Goal: Task Accomplishment & Management: Manage account settings

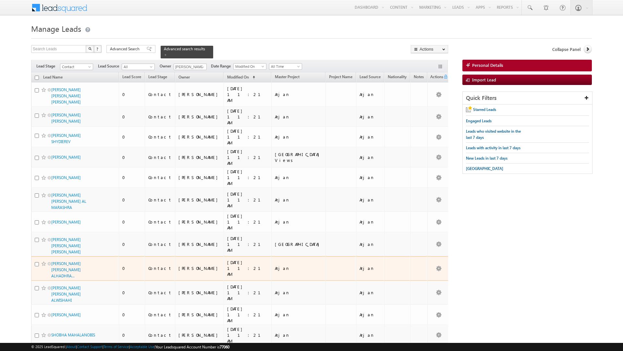
scroll to position [542, 0]
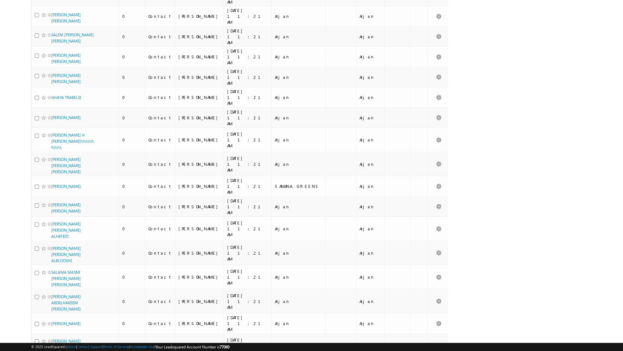
checkbox input "true"
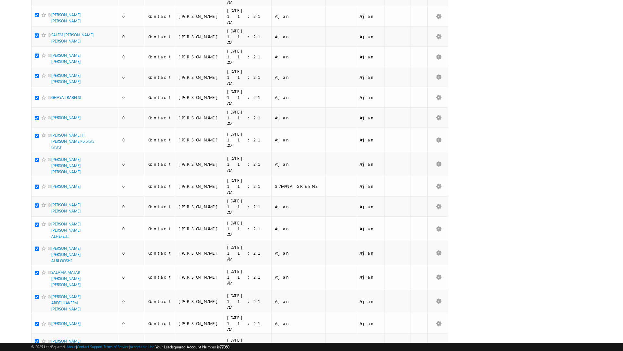
checkbox input "true"
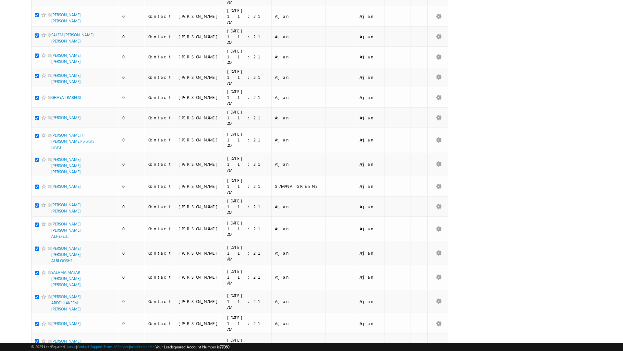
checkbox input "true"
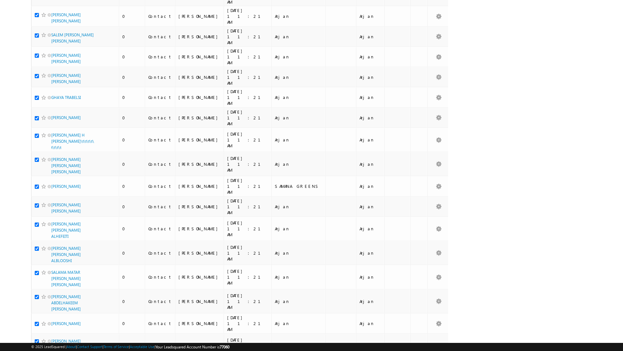
checkbox input "true"
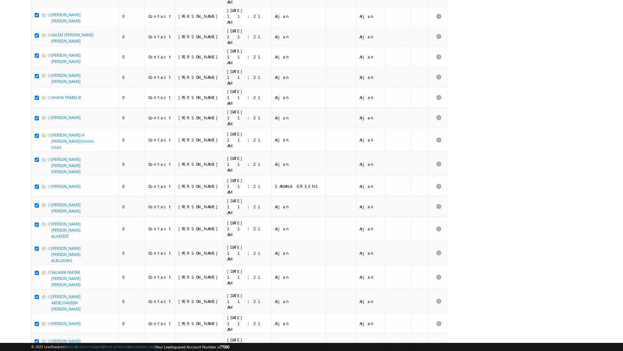
checkbox input "true"
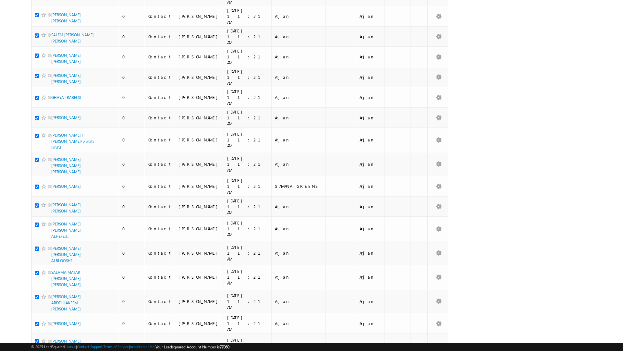
checkbox input "true"
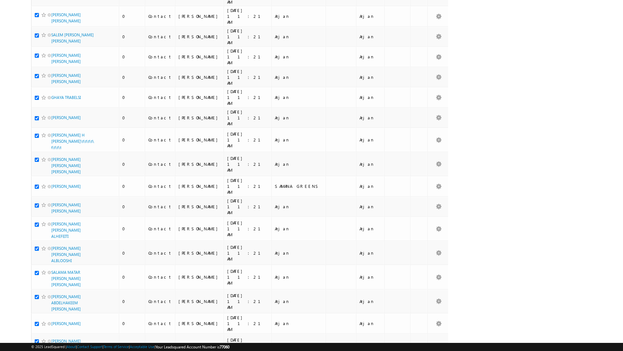
checkbox input "true"
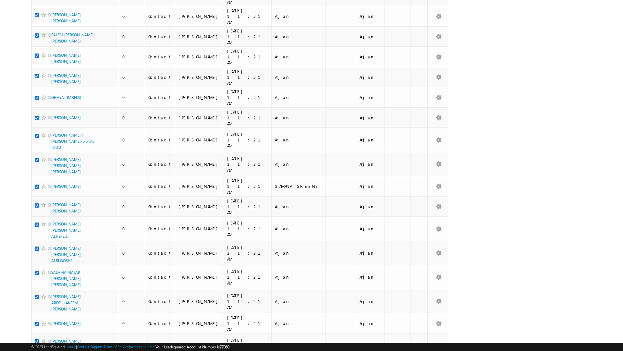
checkbox input "true"
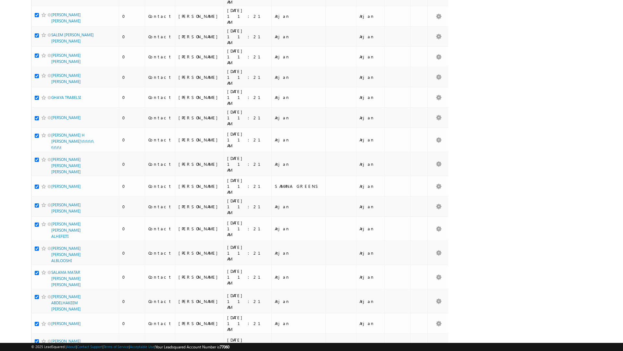
checkbox input "true"
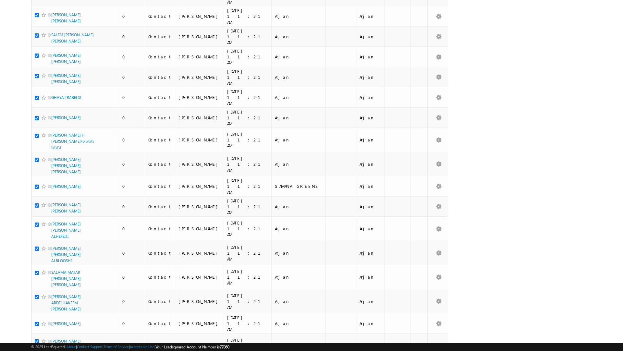
checkbox input "true"
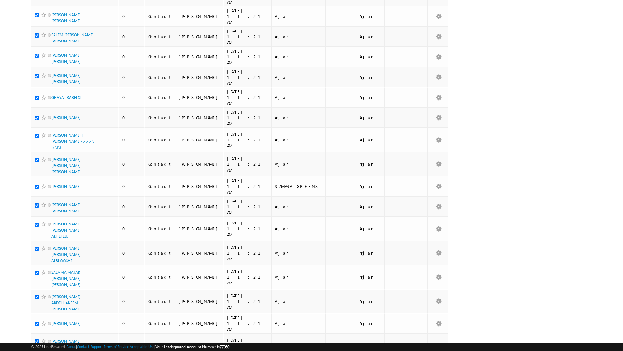
checkbox input "true"
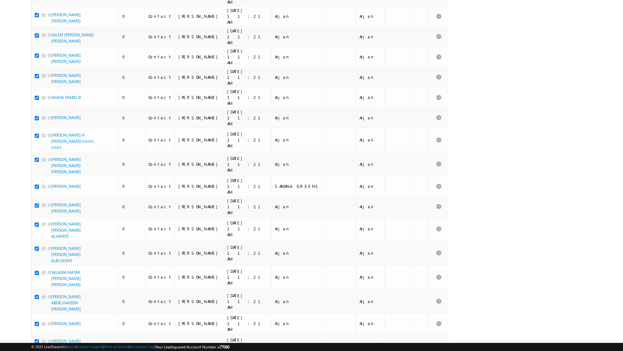
checkbox input "true"
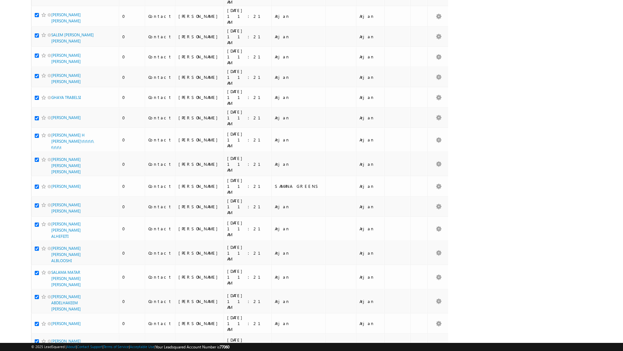
checkbox input "true"
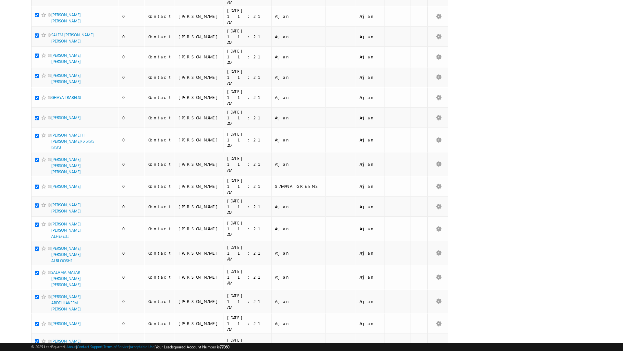
checkbox input "true"
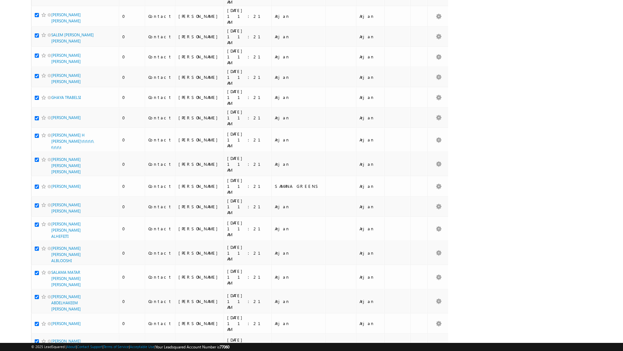
checkbox input "true"
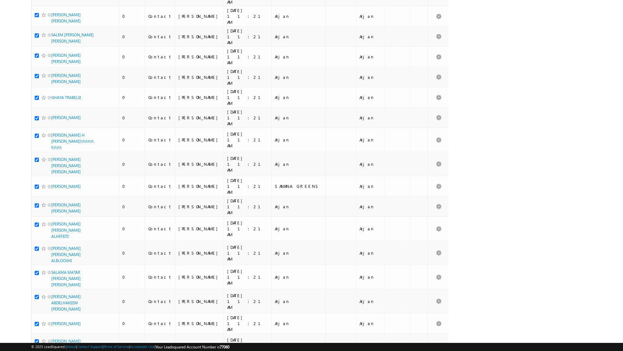
checkbox input "true"
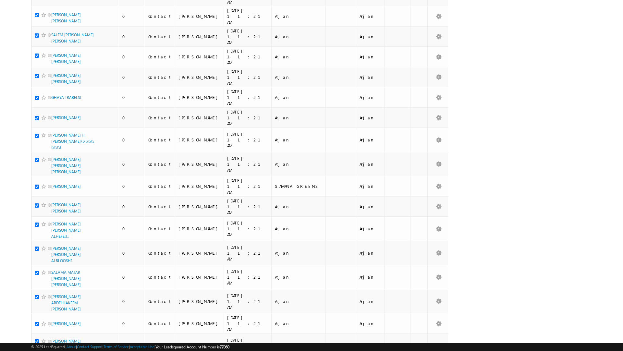
checkbox input "true"
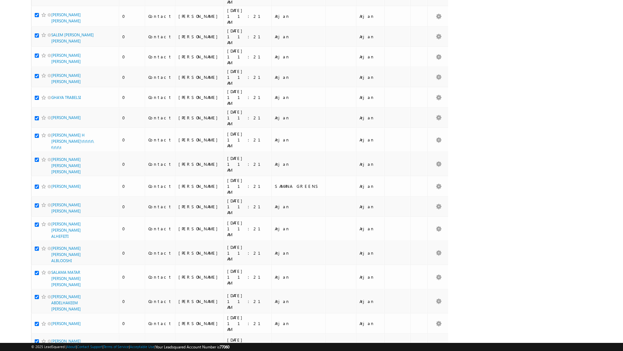
checkbox input "true"
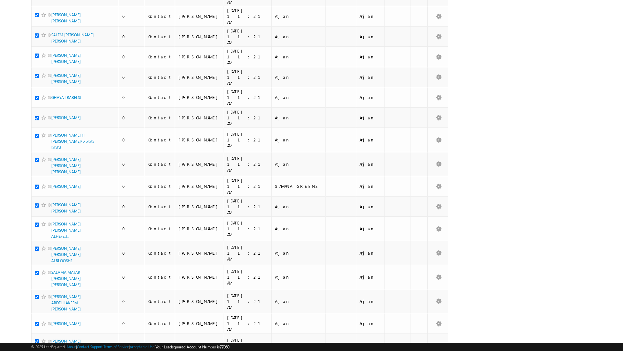
checkbox input "true"
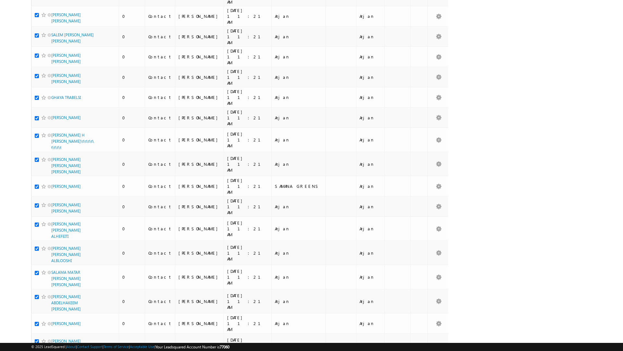
checkbox input "true"
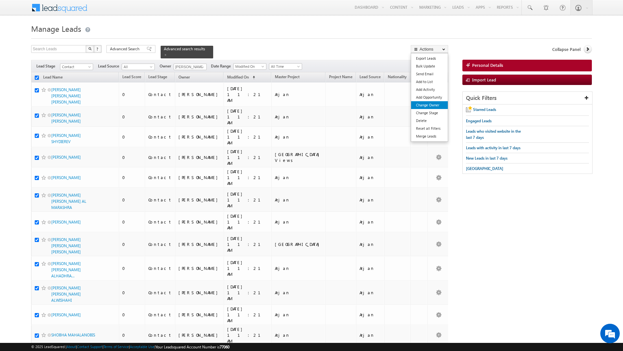
click at [425, 104] on link "Change Owner" at bounding box center [429, 105] width 37 height 8
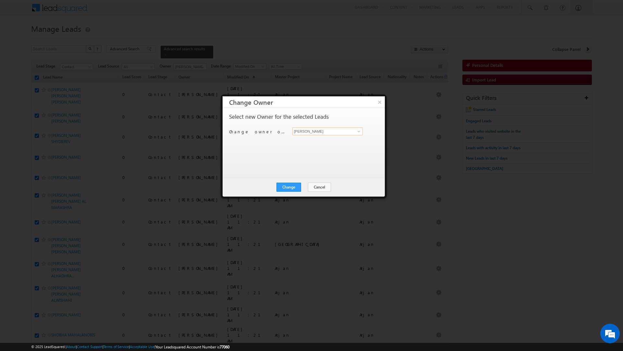
click at [320, 130] on input "[PERSON_NAME]" at bounding box center [327, 132] width 70 height 8
click at [311, 140] on link "[PERSON_NAME] [EMAIL_ADDRESS][PERSON_NAME][DOMAIN_NAME]" at bounding box center [327, 142] width 70 height 12
type input "[PERSON_NAME]"
click at [288, 183] on button "Change" at bounding box center [288, 187] width 25 height 9
click at [306, 184] on button "Close" at bounding box center [304, 187] width 21 height 9
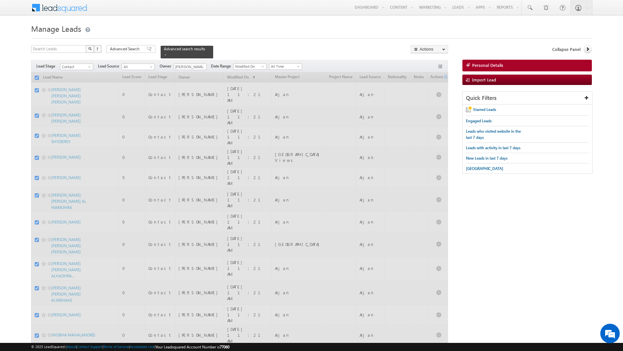
checkbox input "false"
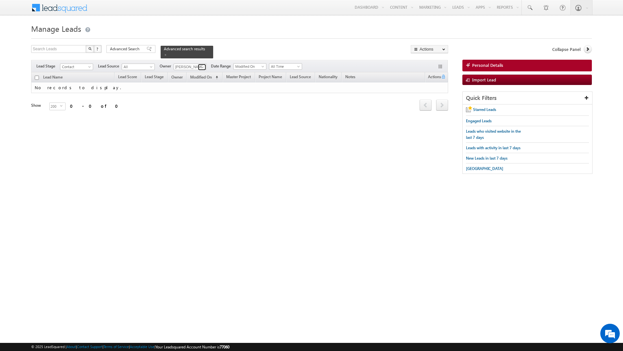
click at [203, 69] on span at bounding box center [202, 67] width 5 height 5
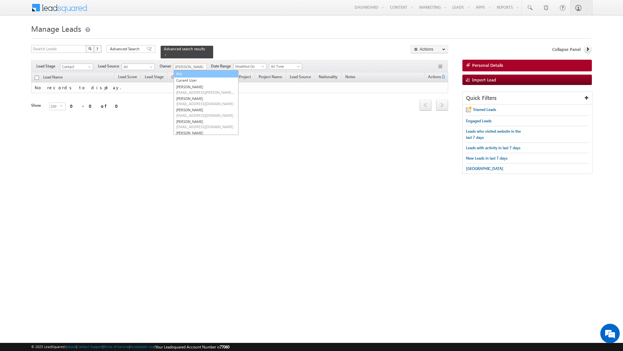
click at [194, 74] on link "Any" at bounding box center [206, 73] width 65 height 7
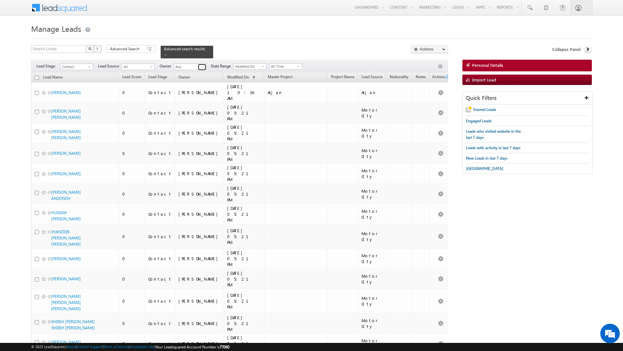
click at [202, 67] on span at bounding box center [202, 67] width 5 height 5
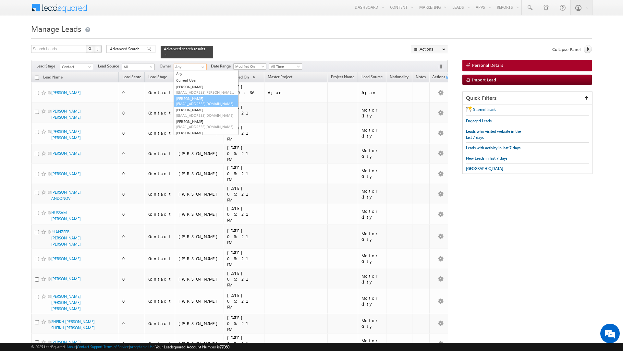
click at [201, 98] on link "[PERSON_NAME] [PERSON_NAME][EMAIL_ADDRESS][DOMAIN_NAME]" at bounding box center [206, 101] width 65 height 12
type input "[PERSON_NAME]"
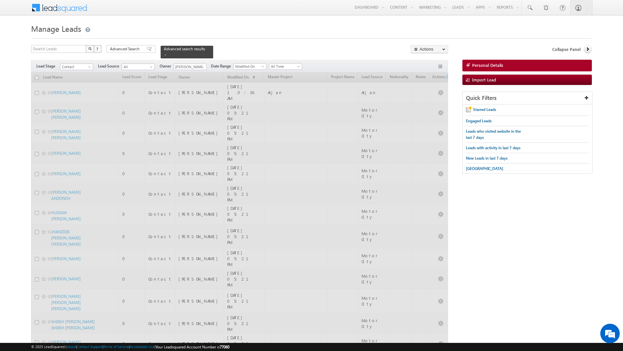
click at [303, 47] on div "Search Leads X ? 2262 results found Advanced Search Advanced Search Advanced se…" at bounding box center [239, 51] width 417 height 13
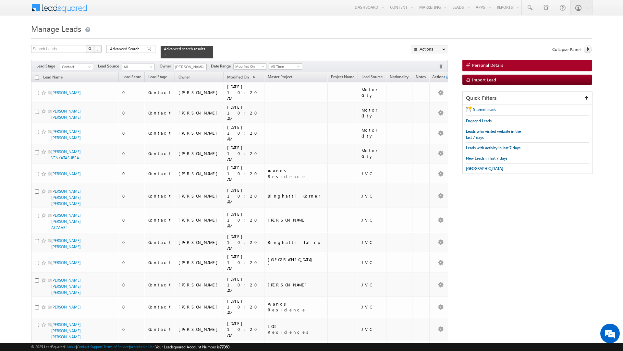
click at [38, 77] on input "checkbox" at bounding box center [37, 78] width 4 height 4
checkbox input "true"
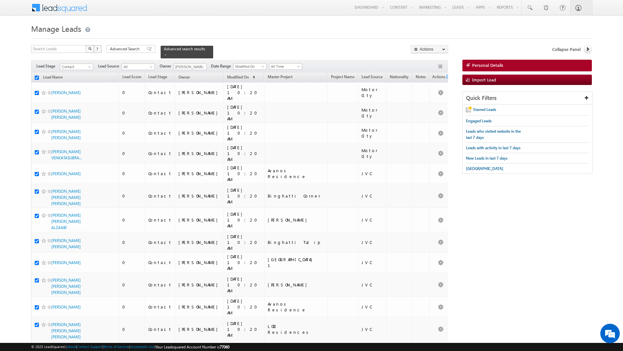
checkbox input "true"
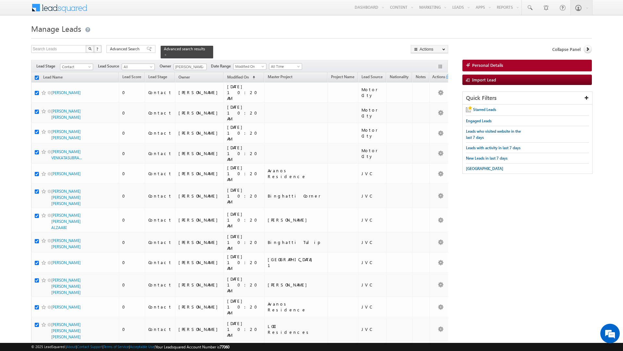
checkbox input "true"
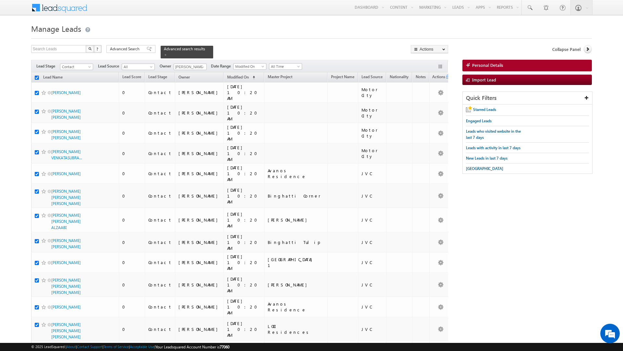
checkbox input "true"
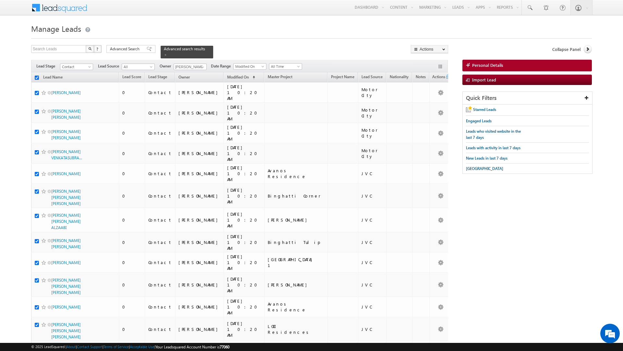
checkbox input "true"
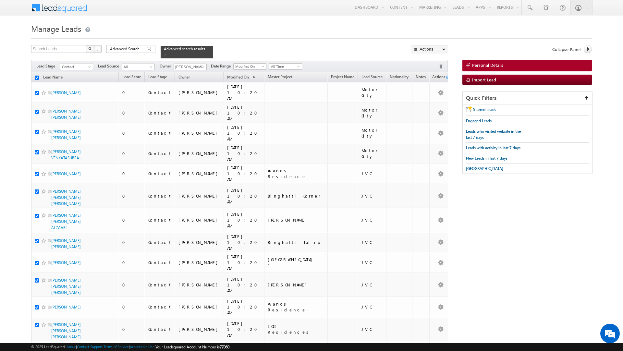
checkbox input "true"
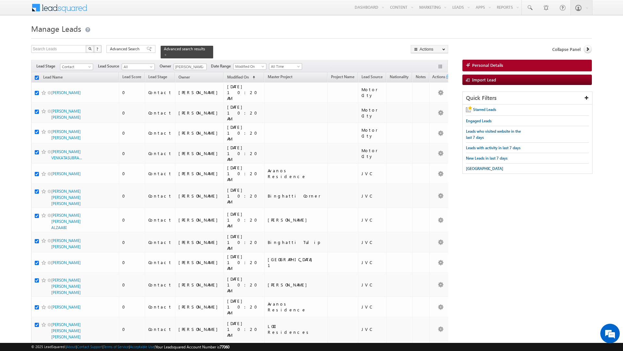
checkbox input "true"
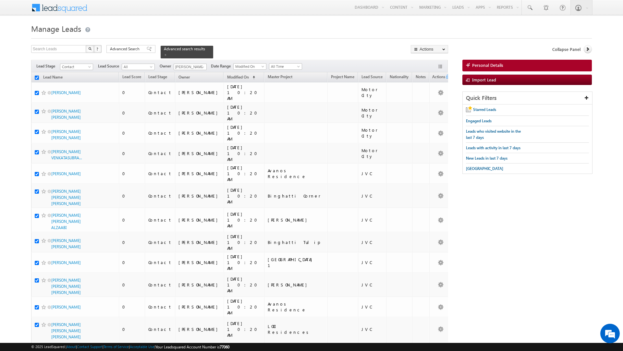
checkbox input "true"
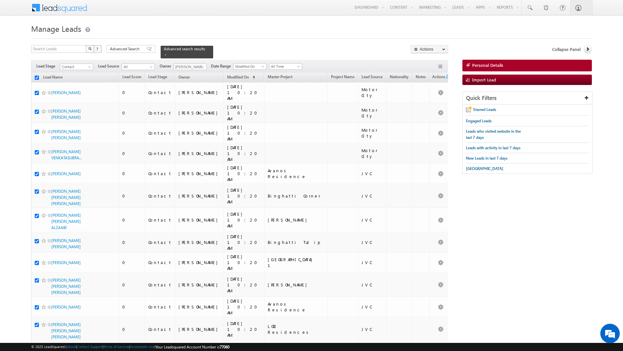
checkbox input "true"
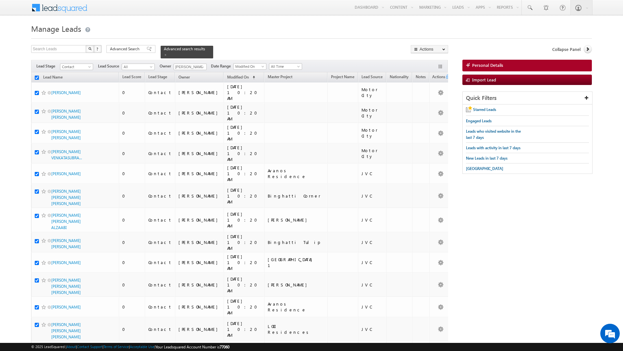
checkbox input "true"
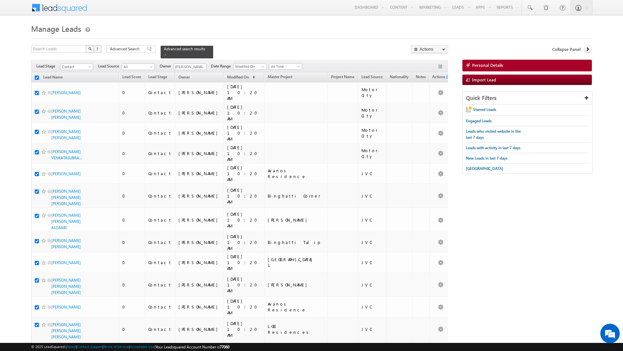
checkbox input "true"
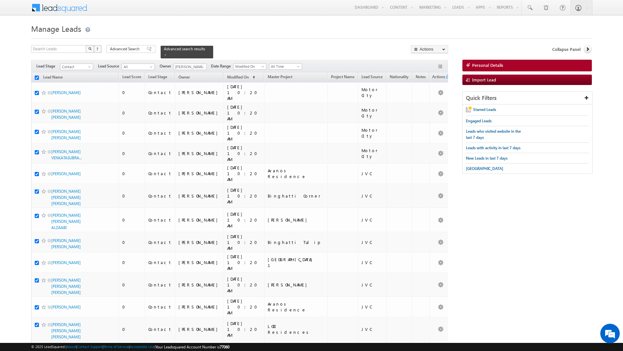
checkbox input "true"
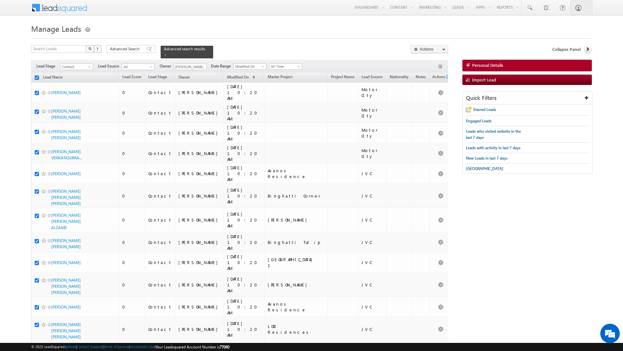
checkbox input "true"
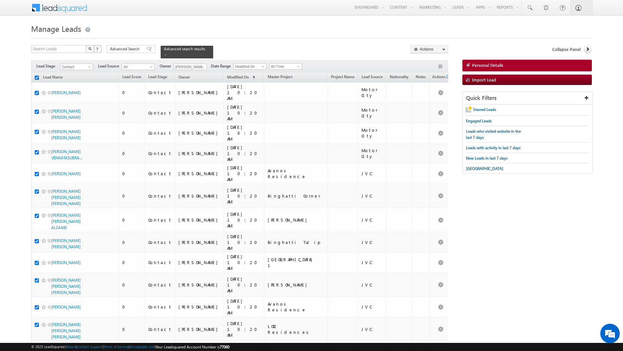
checkbox input "true"
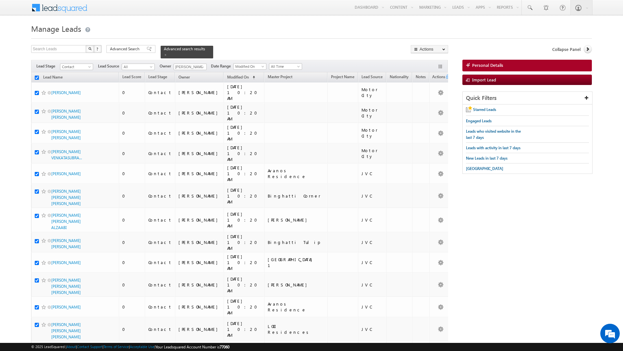
checkbox input "true"
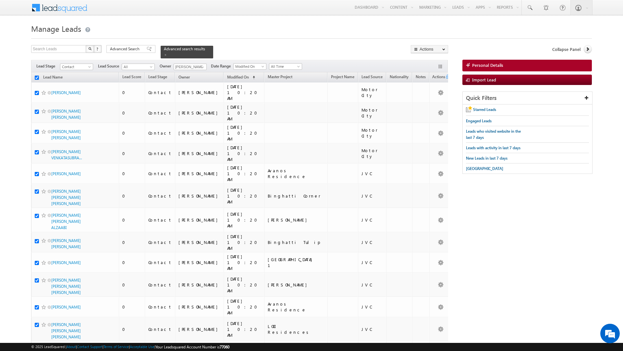
checkbox input "true"
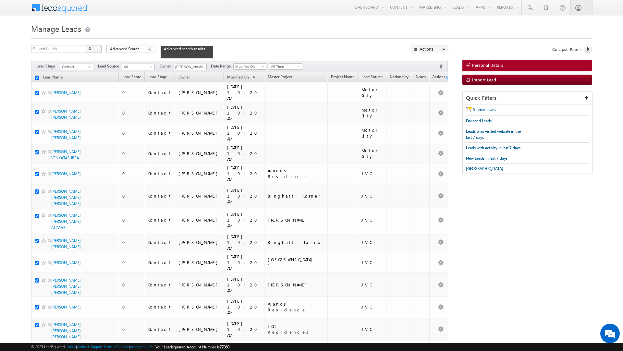
checkbox input "true"
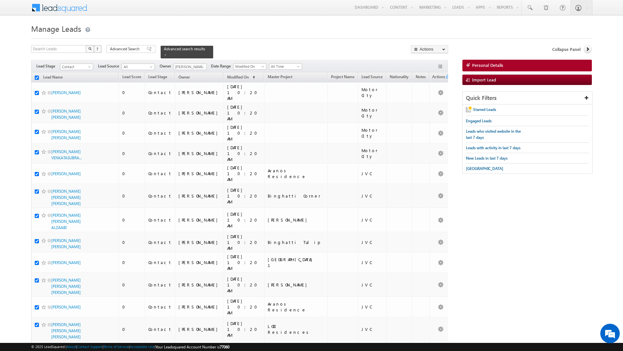
checkbox input "true"
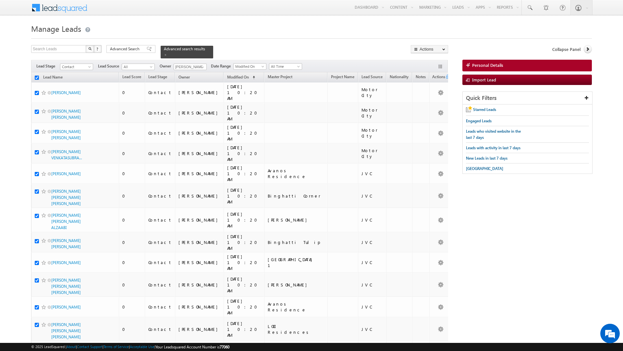
checkbox input "true"
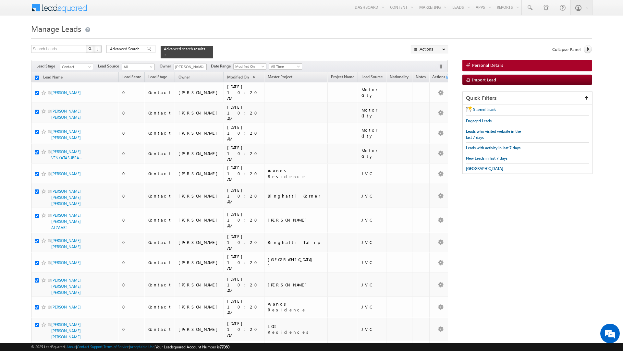
checkbox input "true"
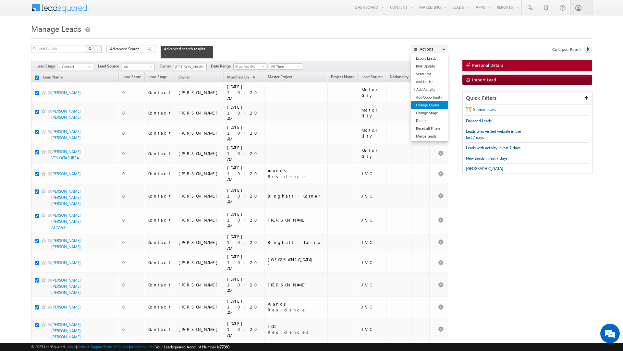
click at [428, 105] on link "Change Owner" at bounding box center [429, 105] width 37 height 8
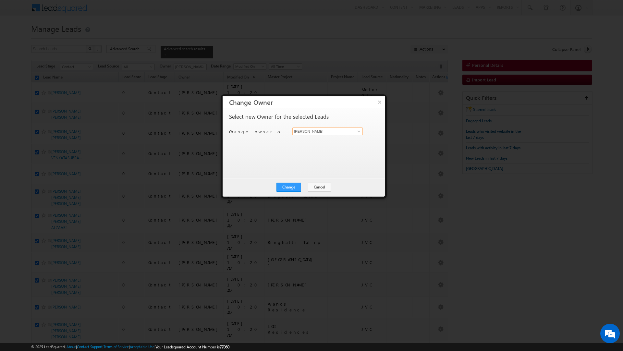
click at [317, 131] on input "[PERSON_NAME]" at bounding box center [327, 132] width 70 height 8
click at [307, 142] on span "[EMAIL_ADDRESS][PERSON_NAME][DOMAIN_NAME]" at bounding box center [324, 144] width 58 height 5
click at [287, 187] on button "Change" at bounding box center [288, 187] width 25 height 9
click at [301, 183] on button "Close" at bounding box center [304, 187] width 21 height 9
